Goal: Transaction & Acquisition: Subscribe to service/newsletter

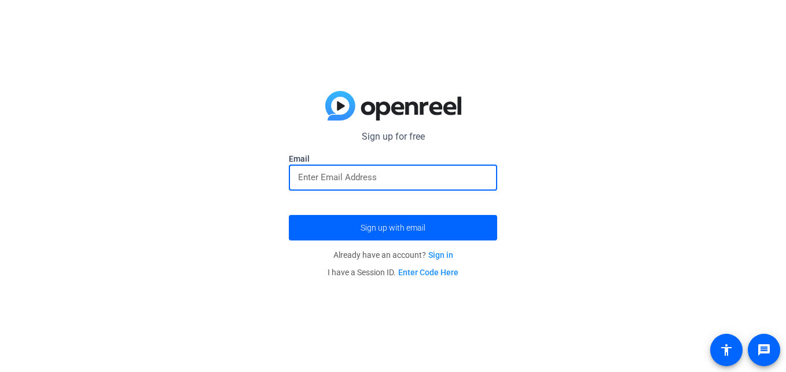
click at [404, 176] on input "email" at bounding box center [393, 177] width 190 height 14
type input "[EMAIL_ADDRESS][DOMAIN_NAME]"
click at [289, 215] on button "Sign up with email" at bounding box center [393, 227] width 208 height 25
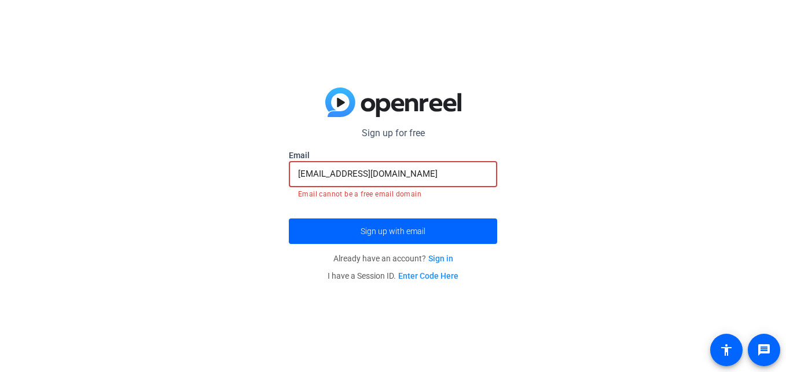
click at [289, 218] on button "Sign up with email" at bounding box center [393, 230] width 208 height 25
drag, startPoint x: 456, startPoint y: 179, endPoint x: 273, endPoint y: 173, distance: 183.0
click at [273, 173] on div "Sign up for free Email [EMAIL_ADDRESS][DOMAIN_NAME] Email cannot be a free emai…" at bounding box center [393, 186] width 786 height 372
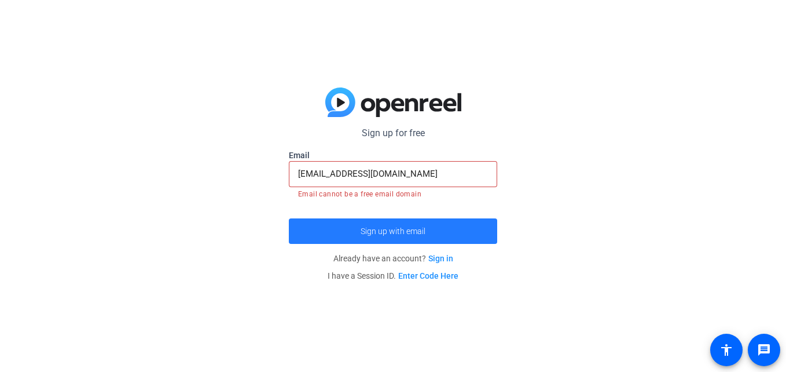
click at [391, 238] on span "submit" at bounding box center [393, 231] width 208 height 28
click at [409, 241] on span "submit" at bounding box center [393, 231] width 208 height 28
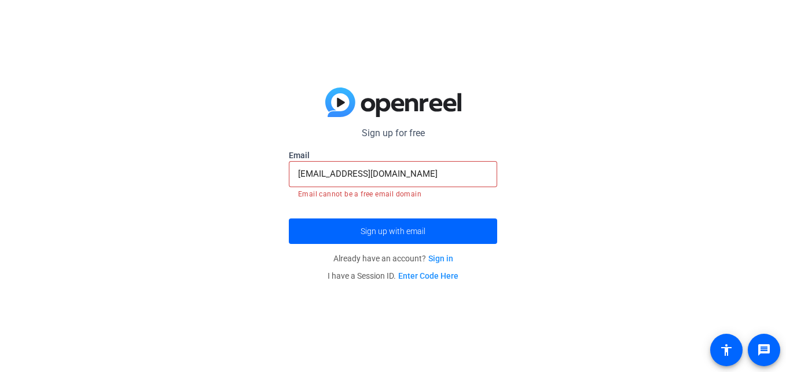
drag, startPoint x: 442, startPoint y: 163, endPoint x: 258, endPoint y: 174, distance: 183.8
click at [258, 174] on div "Sign up for free [PERSON_NAME][EMAIL_ADDRESS][PERSON_NAME][DOMAIN_NAME] Email […" at bounding box center [393, 186] width 786 height 372
drag, startPoint x: 415, startPoint y: 171, endPoint x: 273, endPoint y: 186, distance: 142.6
click at [273, 186] on div "Sign up for free [PERSON_NAME][EMAIL_ADDRESS][PERSON_NAME][DOMAIN_NAME] Email […" at bounding box center [393, 186] width 786 height 372
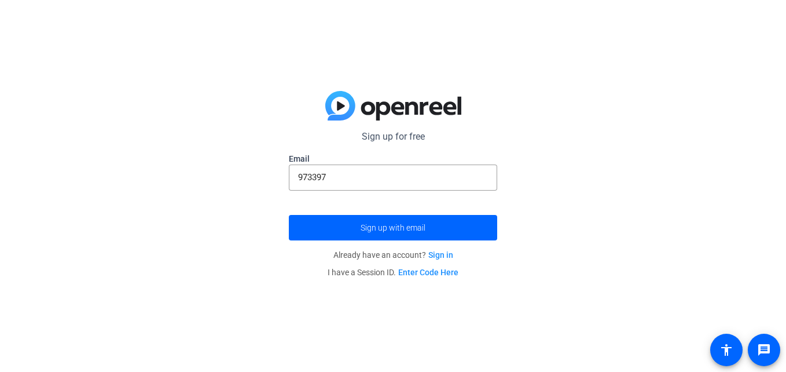
click at [366, 161] on label "Email" at bounding box center [393, 159] width 208 height 12
click at [363, 157] on label "Email" at bounding box center [393, 159] width 208 height 12
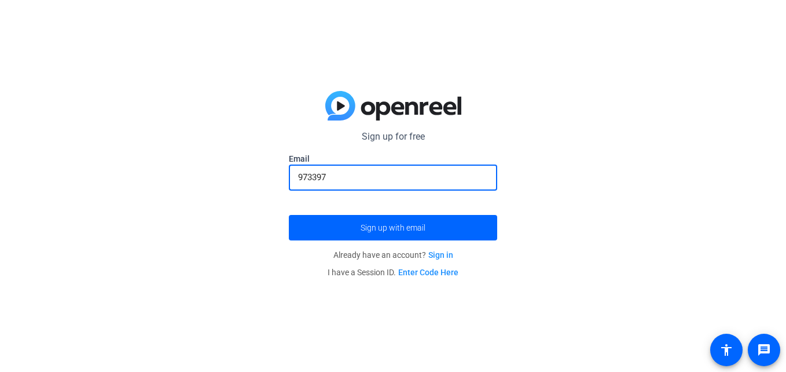
click at [391, 183] on input "973397" at bounding box center [393, 177] width 190 height 14
type input "[EMAIL_ADDRESS][DOMAIN_NAME]"
click at [289, 215] on button "Sign up with email" at bounding box center [393, 227] width 208 height 25
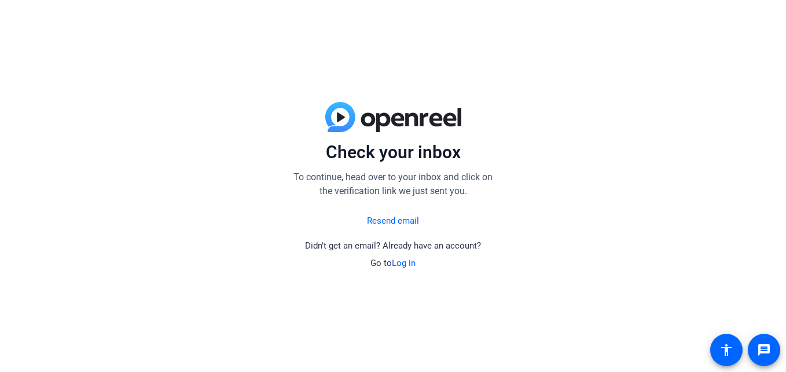
click at [403, 216] on link "Resend email" at bounding box center [393, 220] width 52 height 13
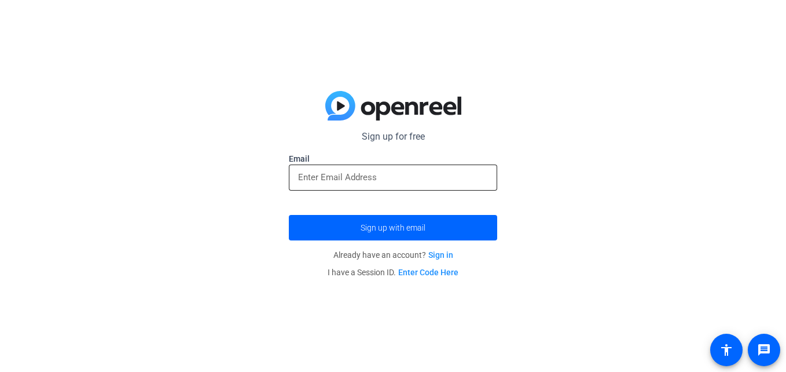
click at [392, 181] on input "email" at bounding box center [393, 177] width 190 height 14
type input "[EMAIL_ADDRESS][DOMAIN_NAME]"
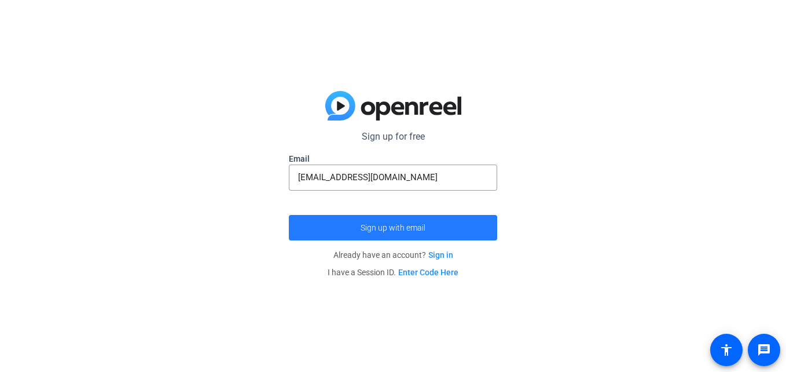
click at [409, 236] on span "submit" at bounding box center [393, 228] width 208 height 28
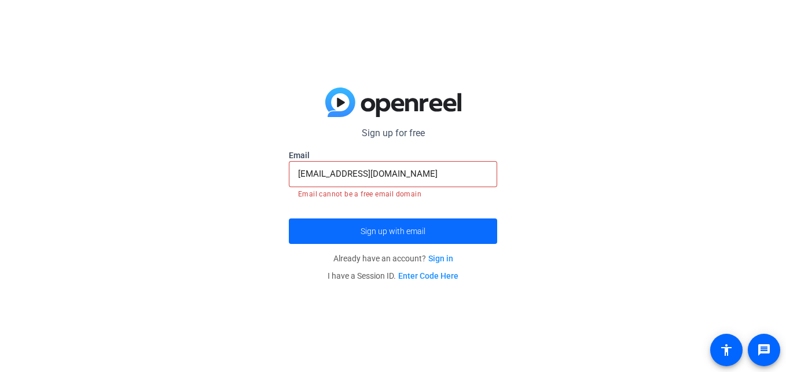
click at [433, 225] on span "submit" at bounding box center [393, 231] width 208 height 28
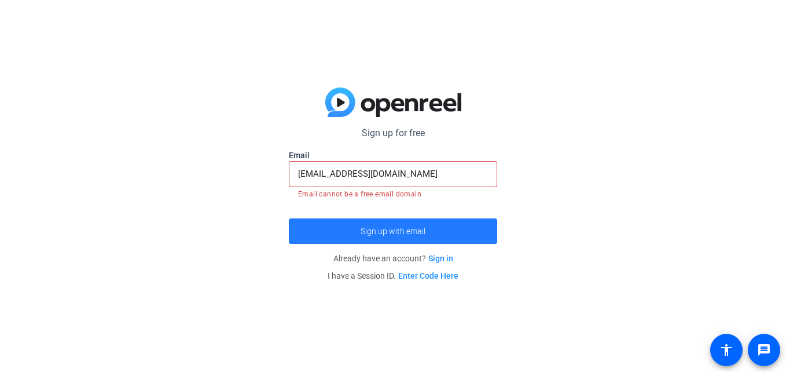
click at [433, 225] on span "submit" at bounding box center [393, 231] width 208 height 28
drag, startPoint x: 433, startPoint y: 225, endPoint x: 433, endPoint y: 215, distance: 9.8
click at [433, 215] on form "Sign up for free [PERSON_NAME][EMAIL_ADDRESS][PERSON_NAME][DOMAIN_NAME] Email […" at bounding box center [393, 184] width 208 height 117
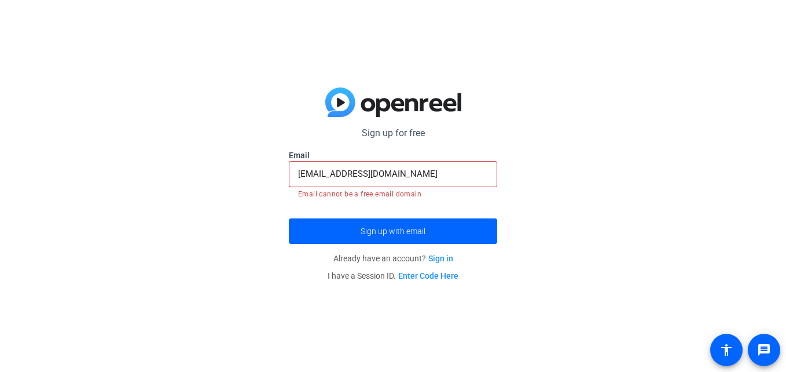
click at [433, 215] on form "Sign up for free [PERSON_NAME][EMAIL_ADDRESS][PERSON_NAME][DOMAIN_NAME] Email […" at bounding box center [393, 184] width 208 height 117
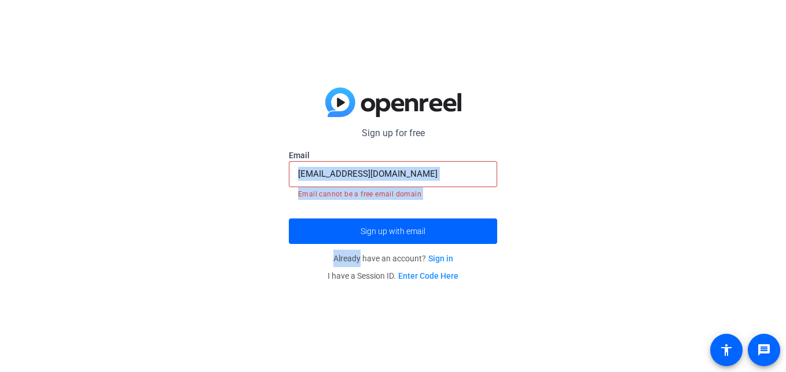
drag, startPoint x: 433, startPoint y: 215, endPoint x: 310, endPoint y: 174, distance: 130.5
click at [310, 174] on form "Sign up for free [PERSON_NAME][EMAIL_ADDRESS][PERSON_NAME][DOMAIN_NAME] Email […" at bounding box center [393, 184] width 208 height 117
click at [409, 183] on div "[EMAIL_ADDRESS][DOMAIN_NAME]" at bounding box center [393, 174] width 190 height 26
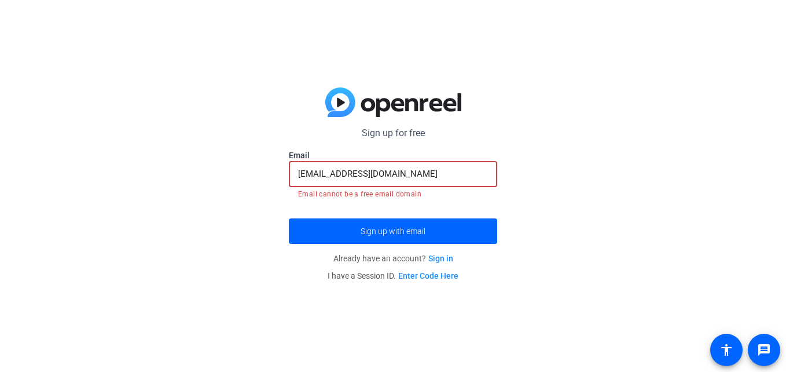
click at [419, 177] on input "[EMAIL_ADDRESS][DOMAIN_NAME]" at bounding box center [393, 174] width 190 height 14
click at [418, 175] on input "[EMAIL_ADDRESS][DOMAIN_NAME]" at bounding box center [393, 174] width 190 height 14
